Goal: Browse casually

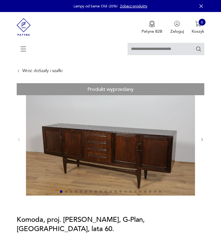
click at [201, 140] on icon "button" at bounding box center [202, 140] width 4 height 4
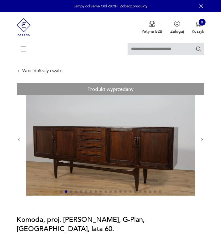
click at [201, 140] on icon "button" at bounding box center [202, 140] width 4 height 4
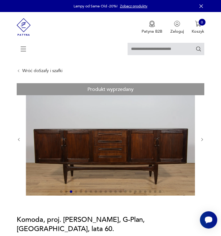
click at [201, 140] on icon "button" at bounding box center [202, 140] width 4 height 4
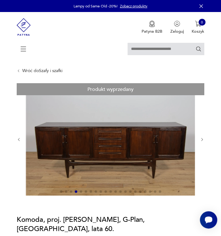
click at [201, 140] on icon "button" at bounding box center [202, 140] width 4 height 4
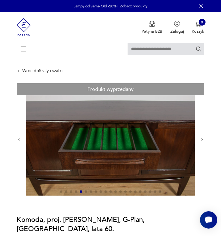
click at [201, 140] on icon "button" at bounding box center [202, 140] width 4 height 4
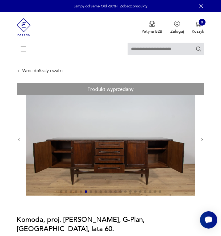
click at [201, 140] on icon "button" at bounding box center [202, 140] width 4 height 4
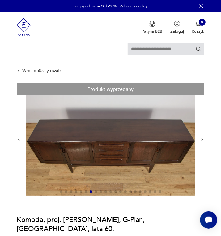
click at [201, 140] on icon "button" at bounding box center [202, 140] width 4 height 4
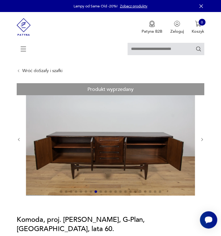
click at [201, 140] on icon "button" at bounding box center [202, 140] width 4 height 4
